Goal: Understand process/instructions: Learn how to perform a task or action

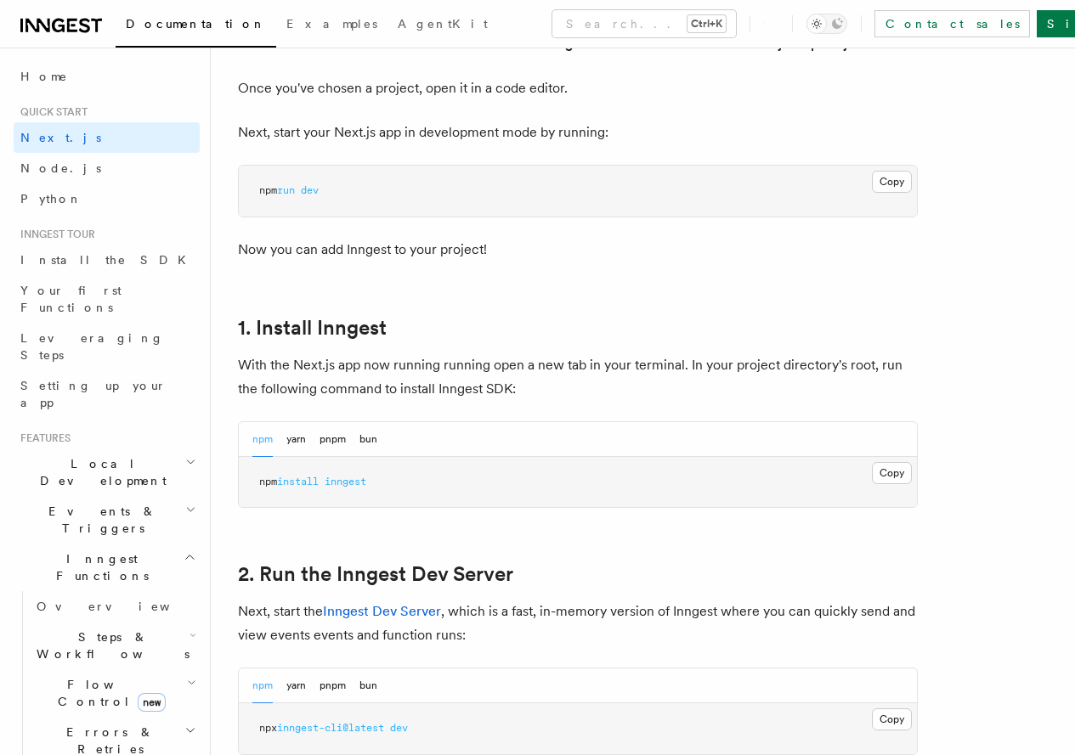
scroll to position [711, 0]
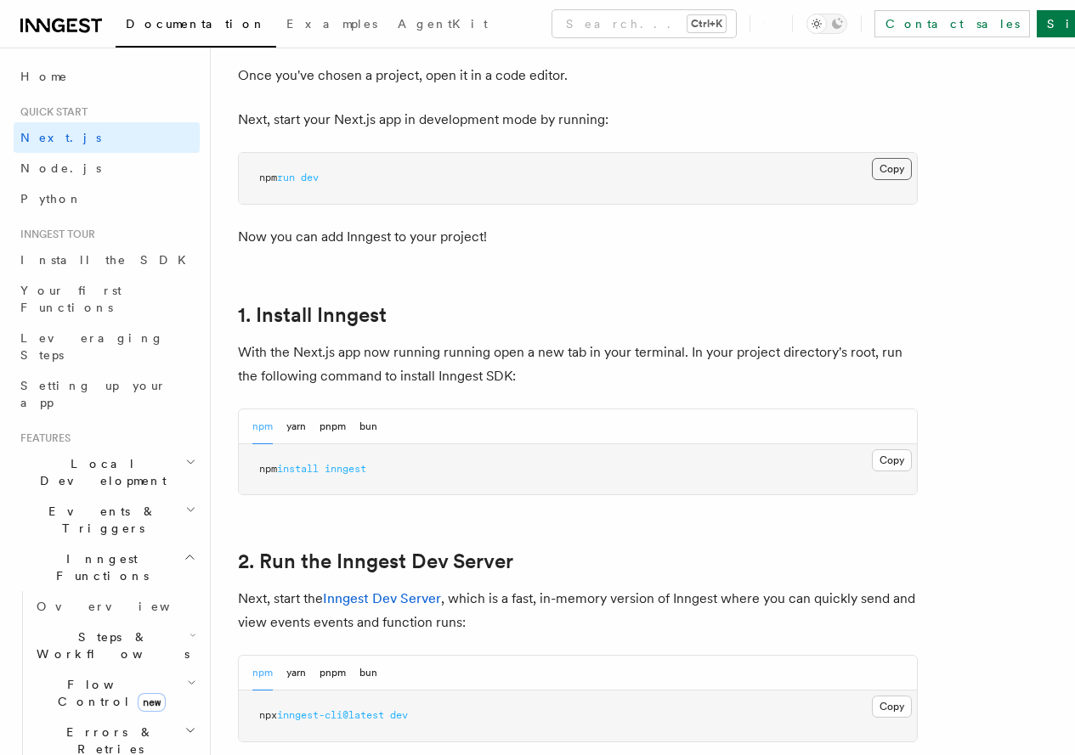
click at [872, 180] on button "Copy Copied" at bounding box center [892, 169] width 40 height 22
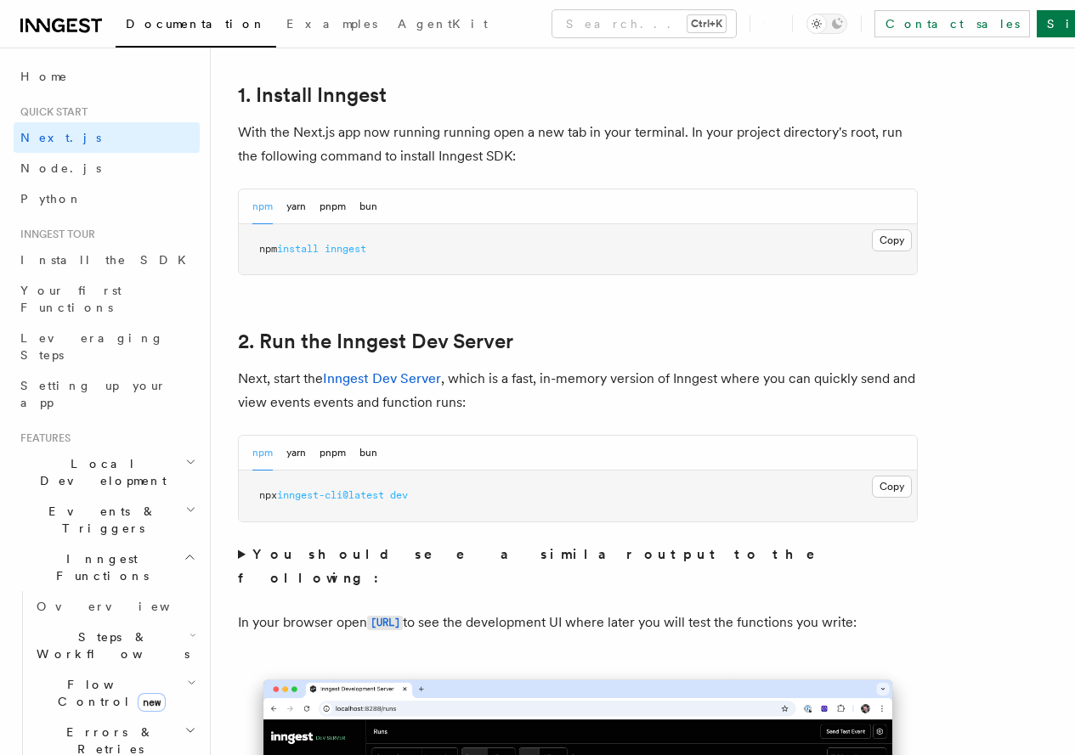
scroll to position [996, 0]
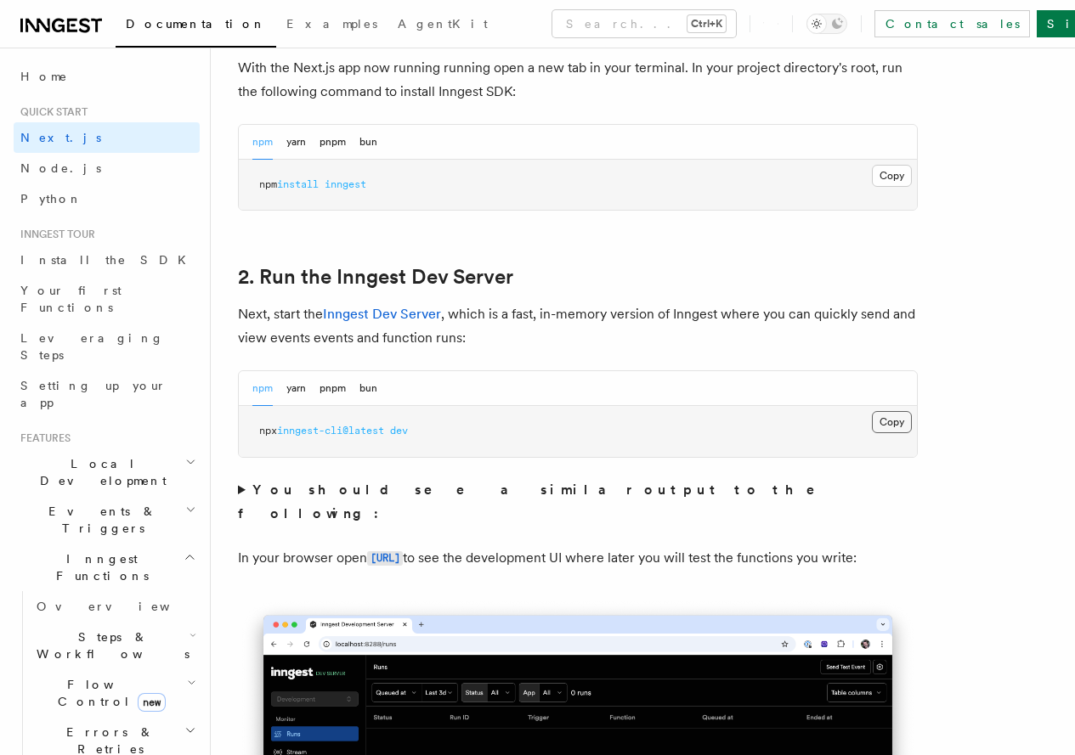
click at [872, 433] on button "Copy Copied" at bounding box center [892, 422] width 40 height 22
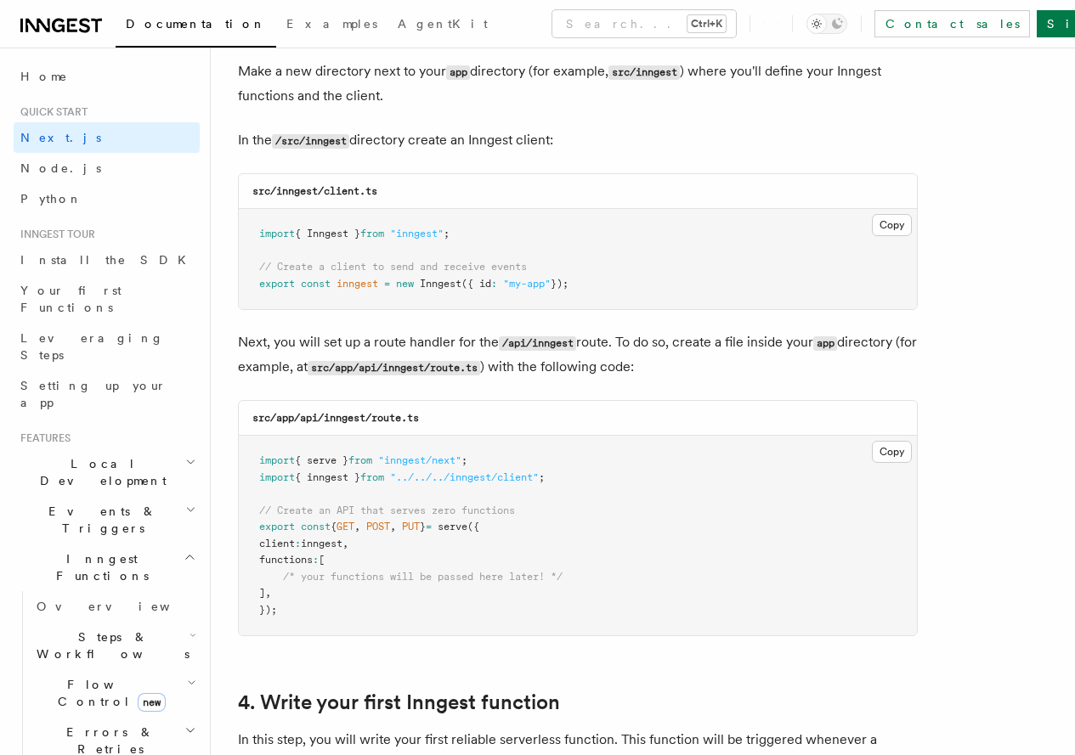
scroll to position [2148, 0]
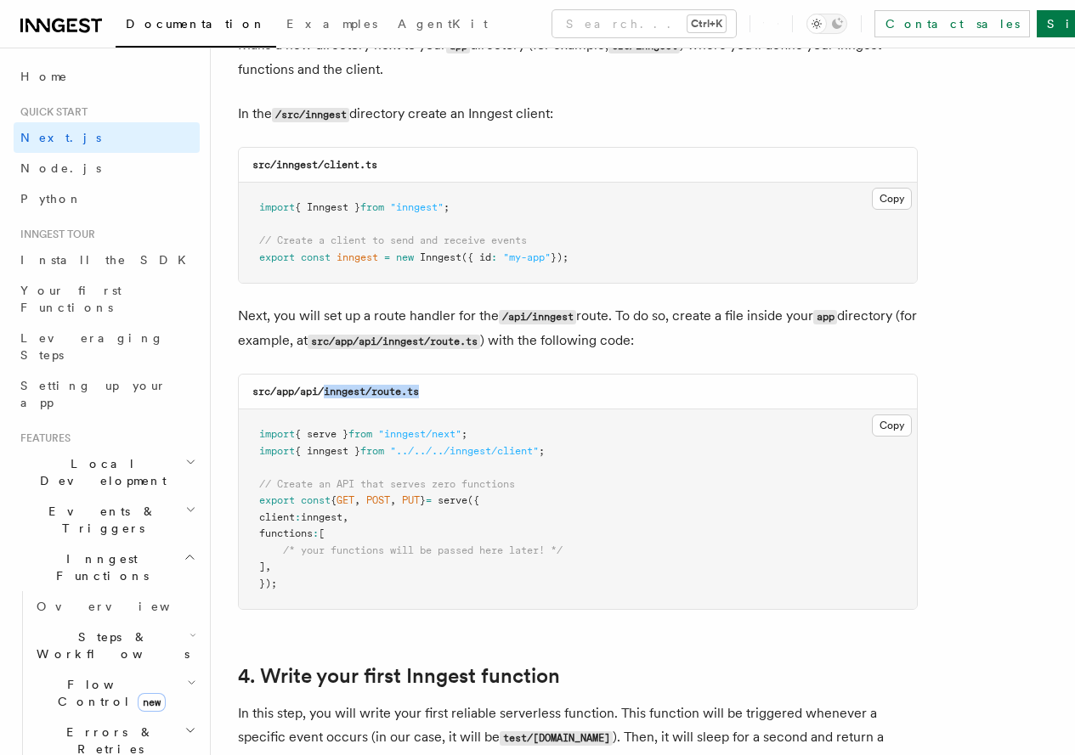
drag, startPoint x: 325, startPoint y: 380, endPoint x: 434, endPoint y: 370, distance: 109.2
click at [434, 375] on div "src/app/api/inngest/route.ts" at bounding box center [578, 392] width 678 height 35
copy code "inngest/route.ts"
click at [872, 415] on button "Copy Copied" at bounding box center [892, 426] width 40 height 22
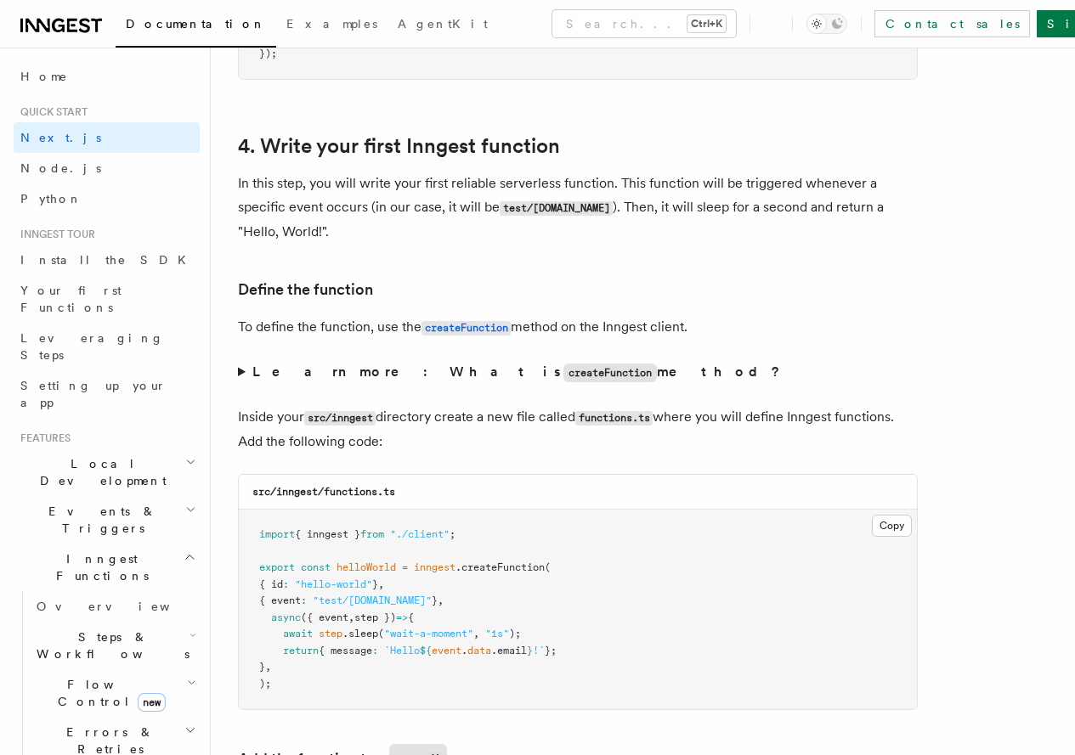
scroll to position [2690, 0]
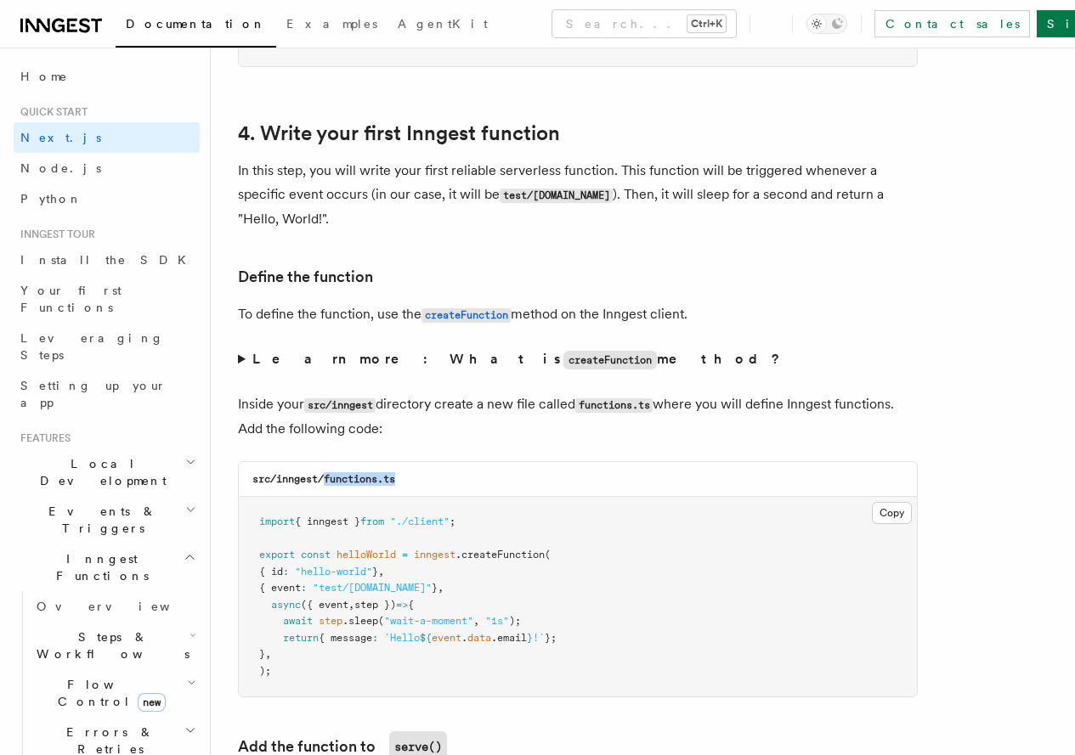
drag, startPoint x: 414, startPoint y: 464, endPoint x: 326, endPoint y: 464, distance: 87.5
click at [326, 464] on div "src/inngest/functions.ts" at bounding box center [578, 479] width 678 height 35
copy code "functions.ts"
click at [872, 502] on button "Copy Copied" at bounding box center [892, 513] width 40 height 22
